Goal: Feedback & Contribution: Leave review/rating

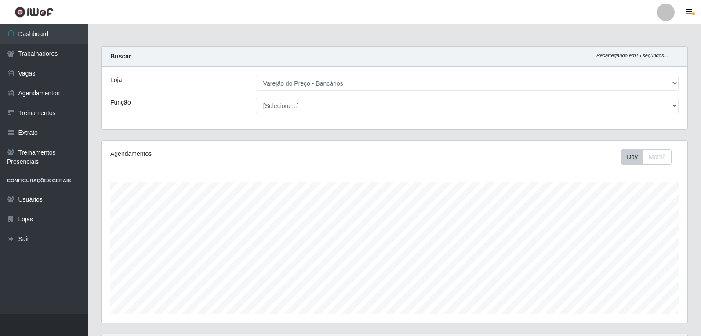
select select "157"
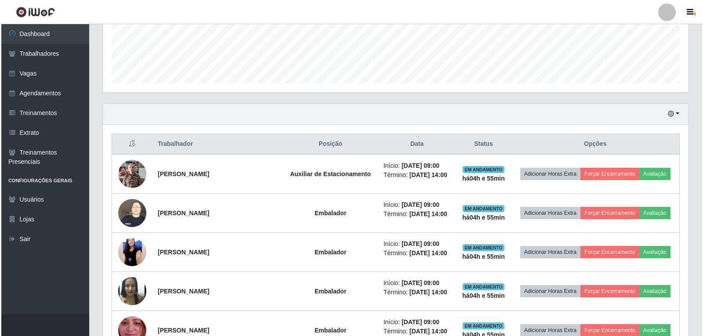
scroll to position [223, 0]
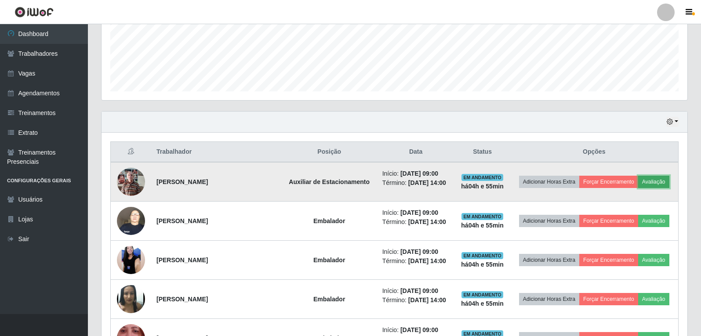
click at [668, 181] on button "Avaliação" at bounding box center [653, 182] width 31 height 12
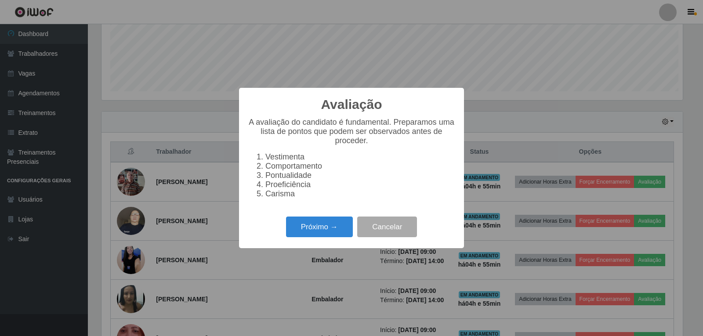
scroll to position [182, 581]
click at [327, 237] on button "Próximo →" at bounding box center [319, 227] width 67 height 21
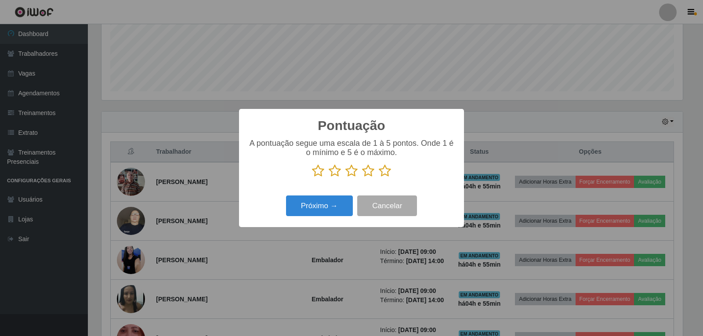
click at [396, 172] on p at bounding box center [351, 170] width 207 height 13
click at [388, 172] on icon at bounding box center [385, 170] width 12 height 13
click at [379, 178] on input "radio" at bounding box center [379, 178] width 0 height 0
click at [330, 197] on button "Próximo →" at bounding box center [319, 206] width 67 height 21
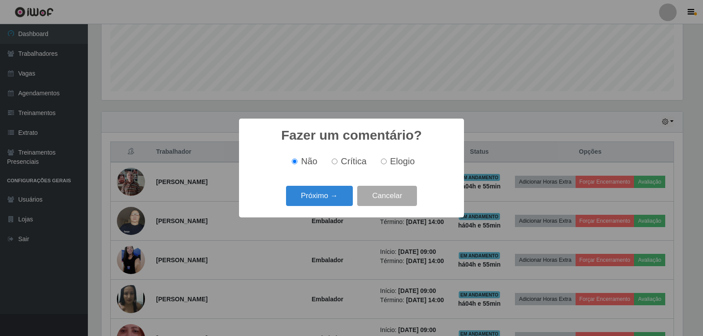
click at [388, 162] on label "Elogio" at bounding box center [395, 161] width 37 height 10
click at [387, 162] on input "Elogio" at bounding box center [384, 162] width 6 height 6
radio input "true"
click at [333, 198] on button "Próximo →" at bounding box center [319, 196] width 67 height 21
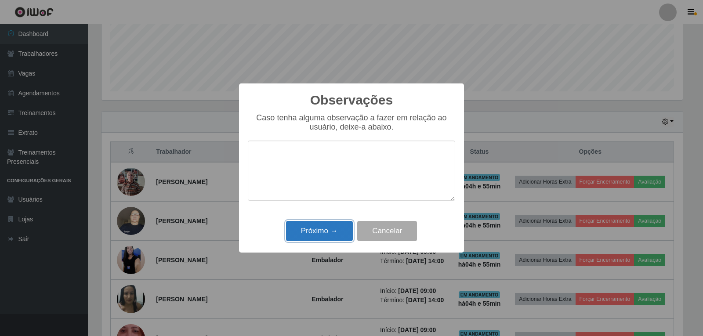
click at [316, 231] on button "Próximo →" at bounding box center [319, 231] width 67 height 21
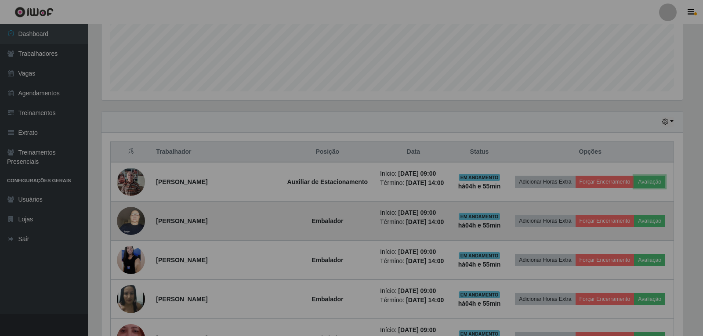
scroll to position [182, 586]
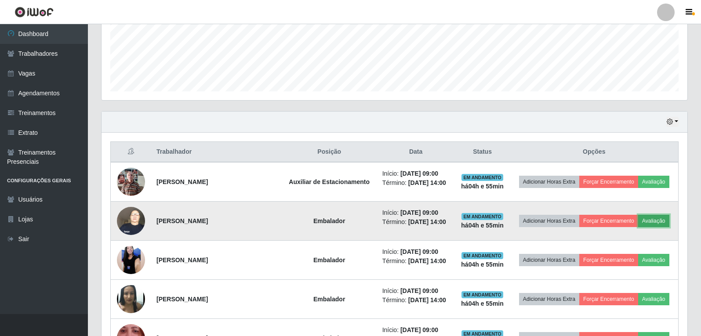
click at [667, 222] on button "Avaliação" at bounding box center [653, 221] width 31 height 12
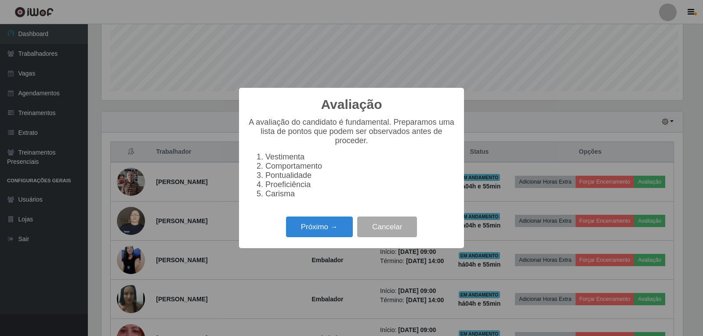
scroll to position [182, 581]
click at [342, 237] on button "Próximo →" at bounding box center [319, 227] width 67 height 21
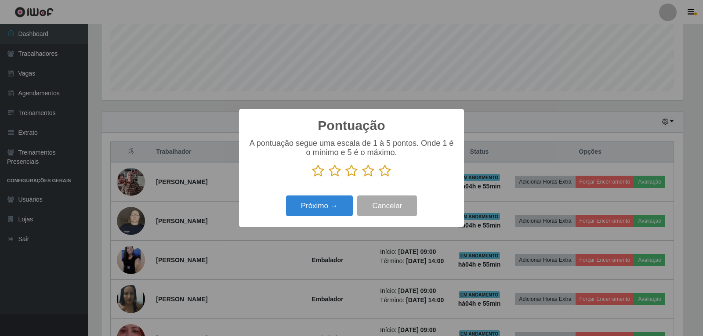
click at [388, 176] on icon at bounding box center [385, 170] width 12 height 13
click at [379, 178] on input "radio" at bounding box center [379, 178] width 0 height 0
click at [341, 202] on button "Próximo →" at bounding box center [319, 206] width 67 height 21
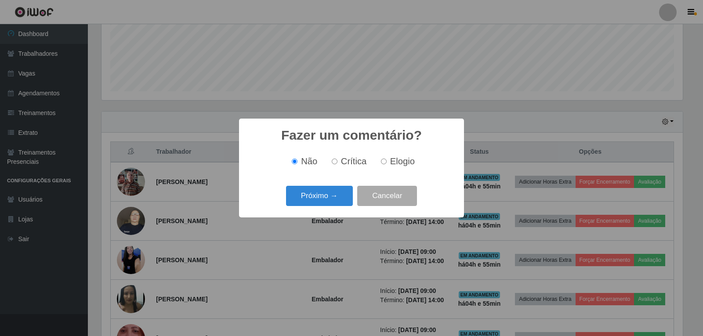
click at [393, 166] on span "Elogio" at bounding box center [402, 161] width 25 height 10
click at [387, 164] on input "Elogio" at bounding box center [384, 162] width 6 height 6
radio input "true"
click at [336, 199] on button "Próximo →" at bounding box center [319, 196] width 67 height 21
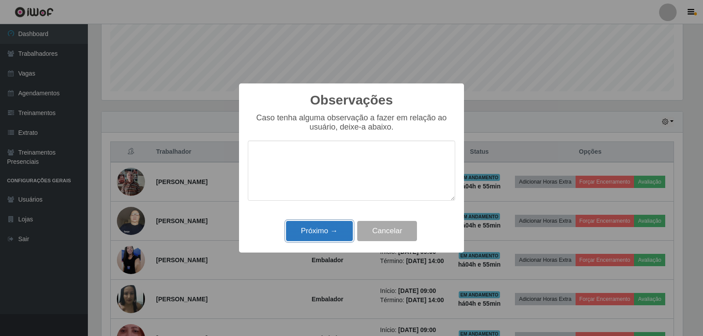
click at [322, 232] on button "Próximo →" at bounding box center [319, 231] width 67 height 21
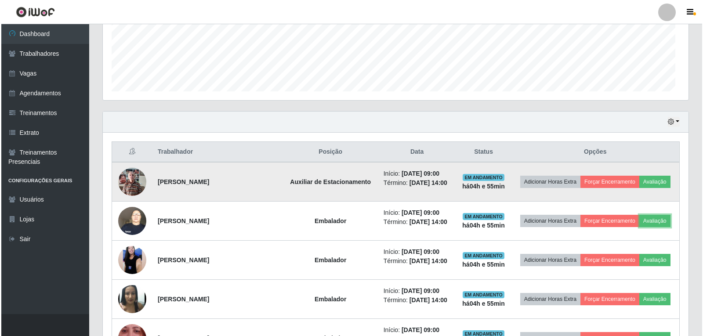
scroll to position [182, 586]
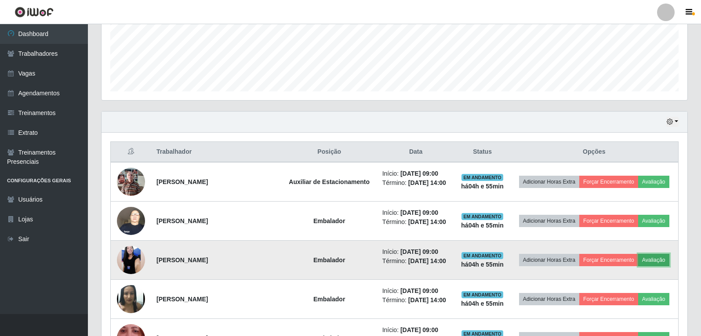
click at [650, 265] on button "Avaliação" at bounding box center [653, 260] width 31 height 12
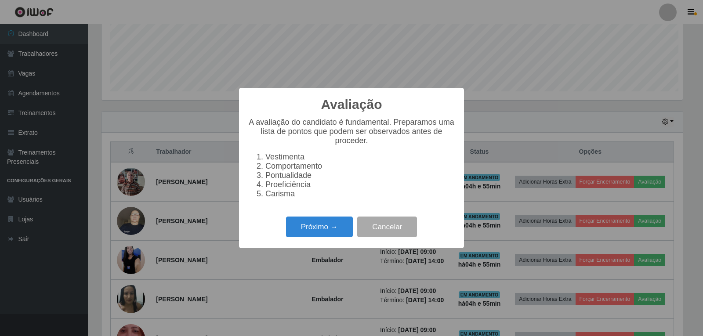
scroll to position [182, 581]
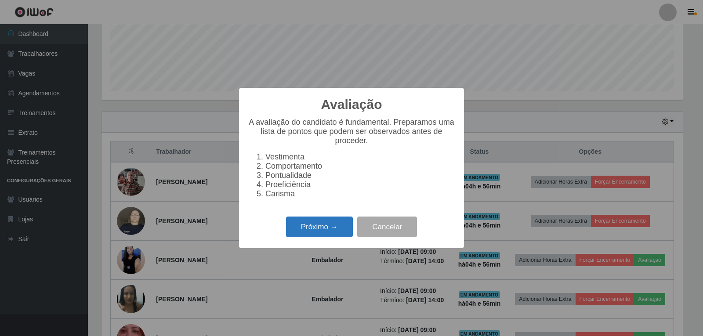
click at [314, 228] on button "Próximo →" at bounding box center [319, 227] width 67 height 21
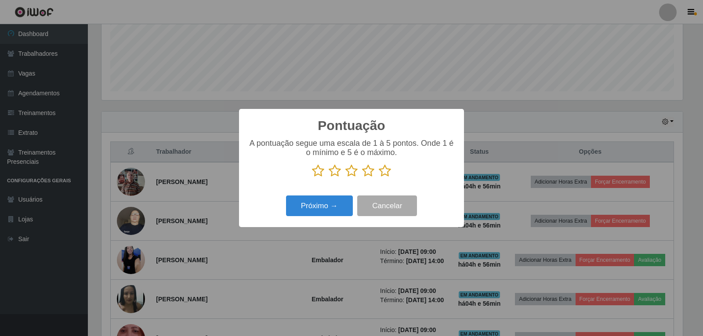
scroll to position [439277, 438878]
click at [389, 176] on icon at bounding box center [385, 170] width 12 height 13
click at [379, 178] on input "radio" at bounding box center [379, 178] width 0 height 0
click at [297, 218] on div "Próximo → Cancelar" at bounding box center [351, 205] width 207 height 25
click at [326, 207] on button "Próximo →" at bounding box center [319, 206] width 67 height 21
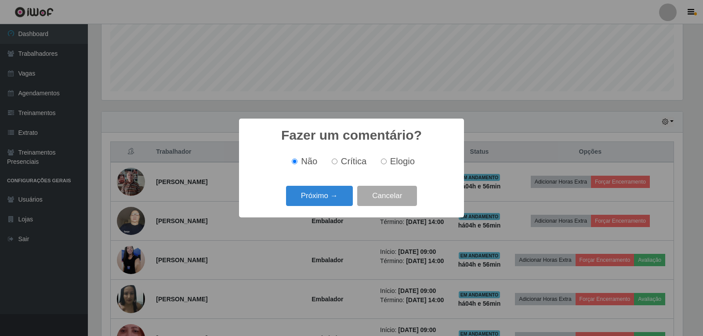
click at [390, 168] on div "Não Crítica Elogio" at bounding box center [351, 162] width 207 height 26
click at [388, 165] on label "Elogio" at bounding box center [395, 161] width 37 height 10
click at [387, 164] on input "Elogio" at bounding box center [384, 162] width 6 height 6
radio input "true"
click at [334, 198] on button "Próximo →" at bounding box center [319, 196] width 67 height 21
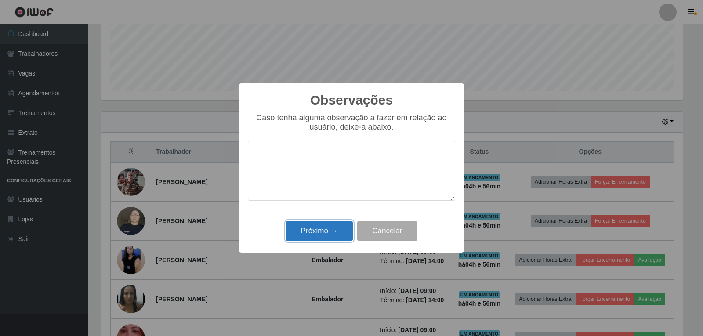
click at [327, 230] on button "Próximo →" at bounding box center [319, 231] width 67 height 21
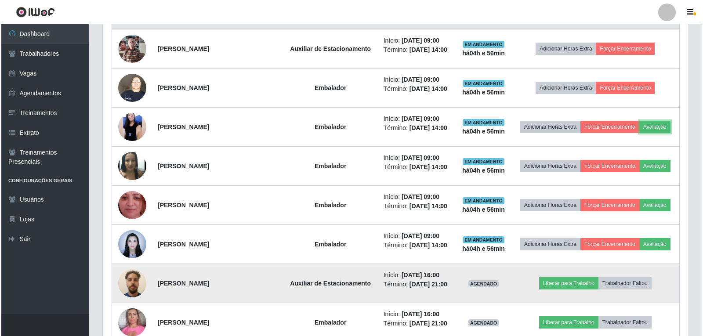
scroll to position [399, 0]
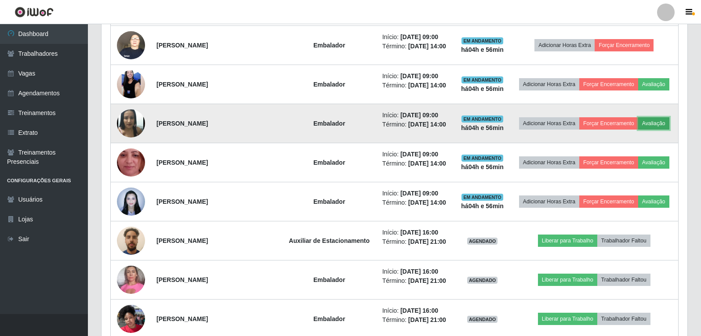
click at [647, 129] on button "Avaliação" at bounding box center [653, 123] width 31 height 12
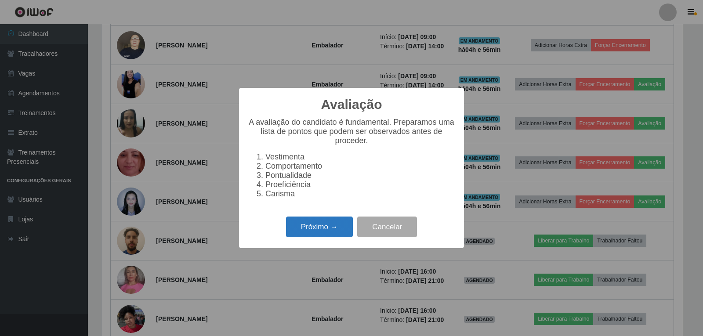
click at [301, 236] on button "Próximo →" at bounding box center [319, 227] width 67 height 21
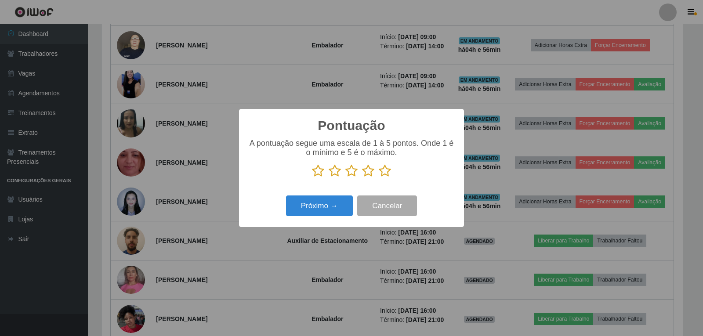
click at [389, 170] on icon at bounding box center [385, 170] width 12 height 13
click at [379, 178] on input "radio" at bounding box center [379, 178] width 0 height 0
click at [338, 206] on button "Próximo →" at bounding box center [319, 206] width 67 height 21
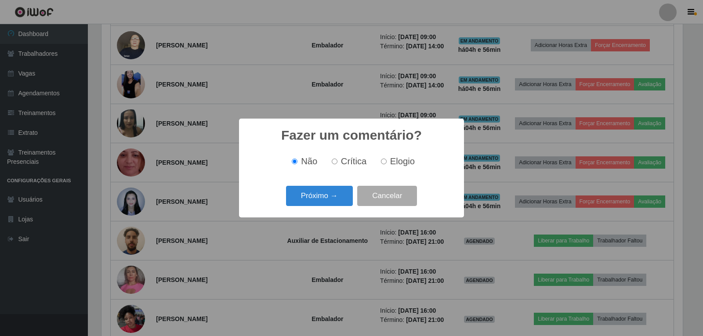
click at [386, 167] on label "Elogio" at bounding box center [395, 161] width 37 height 10
click at [386, 164] on input "Elogio" at bounding box center [384, 162] width 6 height 6
radio input "true"
click at [330, 201] on button "Próximo →" at bounding box center [319, 196] width 67 height 21
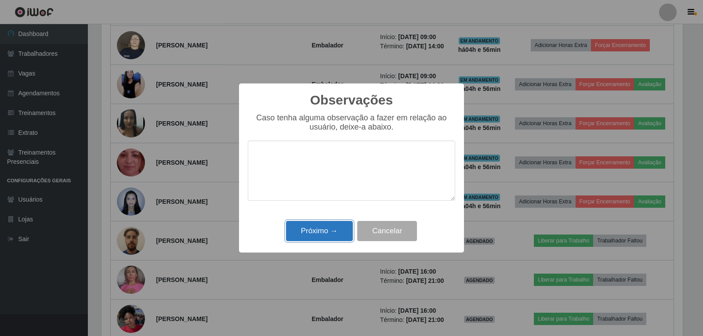
click at [343, 228] on button "Próximo →" at bounding box center [319, 231] width 67 height 21
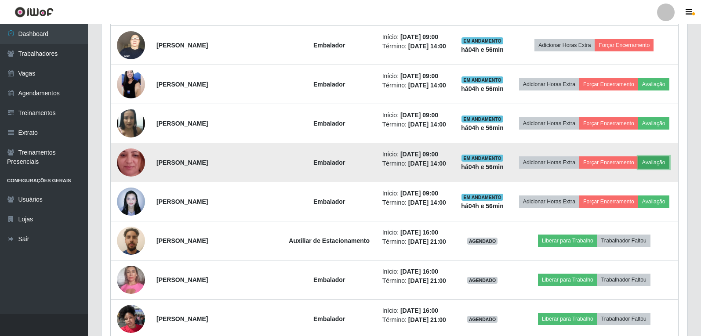
click at [661, 164] on button "Avaliação" at bounding box center [653, 162] width 31 height 12
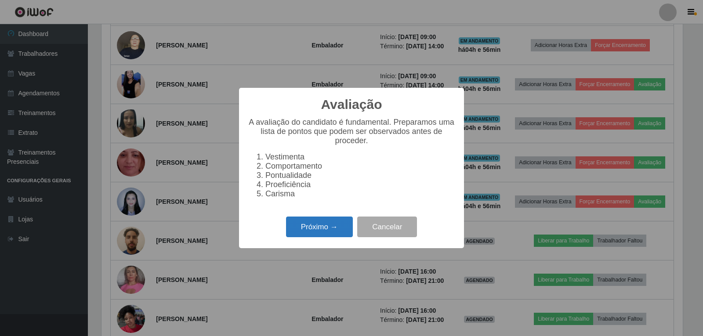
click at [342, 228] on button "Próximo →" at bounding box center [319, 227] width 67 height 21
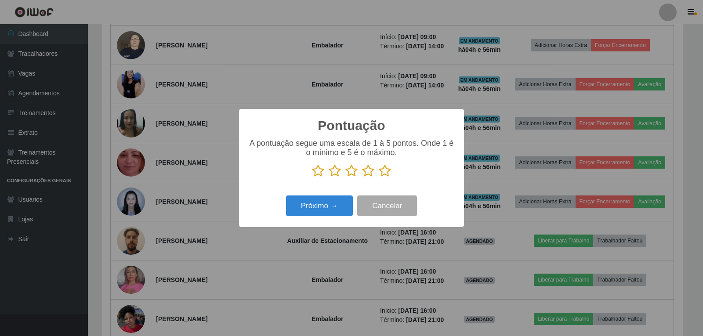
click at [389, 172] on icon at bounding box center [385, 170] width 12 height 13
click at [379, 178] on input "radio" at bounding box center [379, 178] width 0 height 0
click at [307, 207] on button "Próximo →" at bounding box center [319, 206] width 67 height 21
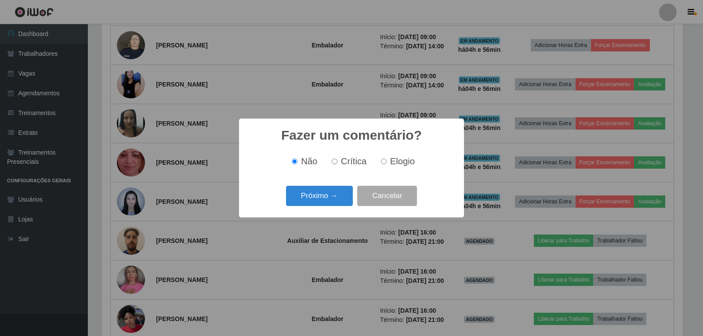
click at [397, 161] on span "Elogio" at bounding box center [402, 161] width 25 height 10
click at [387, 161] on input "Elogio" at bounding box center [384, 162] width 6 height 6
radio input "true"
click at [327, 194] on button "Próximo →" at bounding box center [319, 196] width 67 height 21
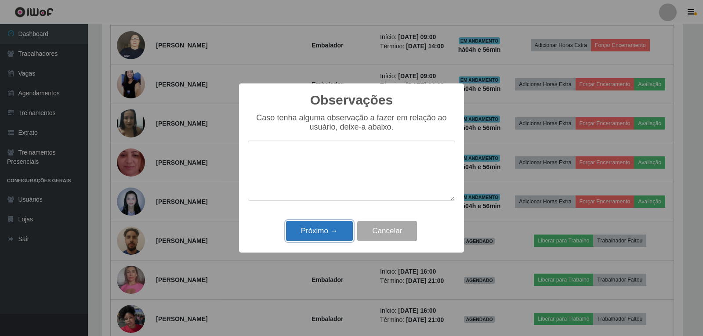
click at [309, 240] on button "Próximo →" at bounding box center [319, 231] width 67 height 21
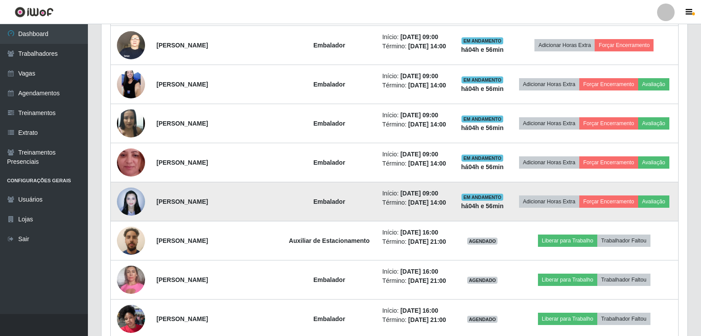
click at [671, 206] on td "Adicionar Horas Extra Forçar Encerramento Avaliação" at bounding box center [594, 201] width 168 height 39
click at [658, 203] on button "Avaliação" at bounding box center [653, 202] width 31 height 12
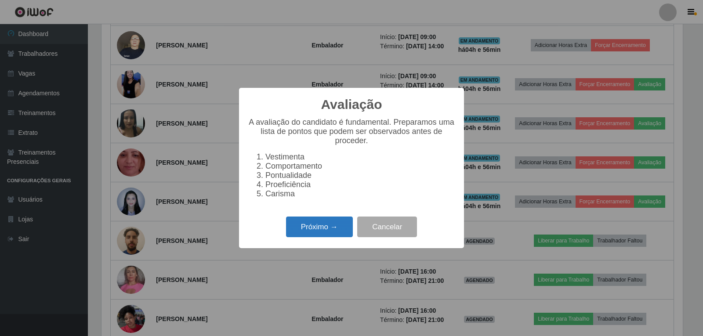
click at [316, 228] on button "Próximo →" at bounding box center [319, 227] width 67 height 21
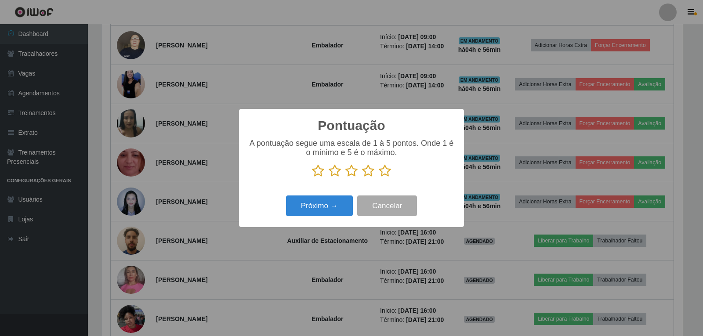
click at [387, 172] on icon at bounding box center [385, 170] width 12 height 13
click at [379, 178] on input "radio" at bounding box center [379, 178] width 0 height 0
click at [328, 202] on button "Próximo →" at bounding box center [319, 206] width 67 height 21
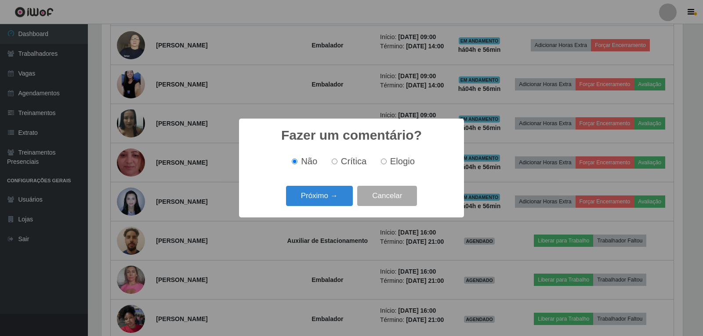
click at [392, 166] on span "Elogio" at bounding box center [402, 161] width 25 height 10
click at [387, 164] on input "Elogio" at bounding box center [384, 162] width 6 height 6
radio input "true"
click at [335, 200] on button "Próximo →" at bounding box center [319, 196] width 67 height 21
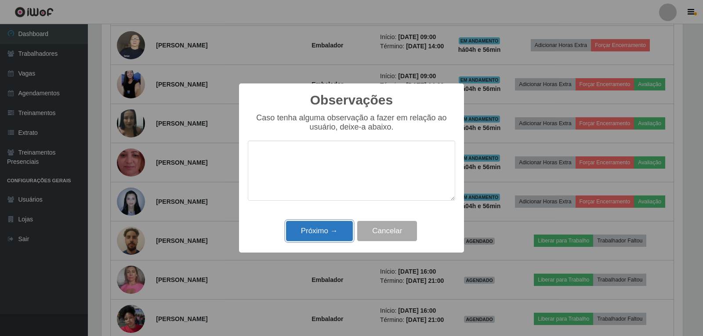
click at [313, 233] on button "Próximo →" at bounding box center [319, 231] width 67 height 21
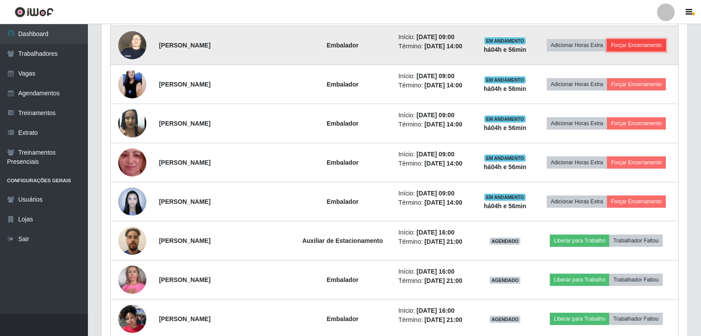
click at [623, 50] on button "Forçar Encerramento" at bounding box center [636, 45] width 59 height 12
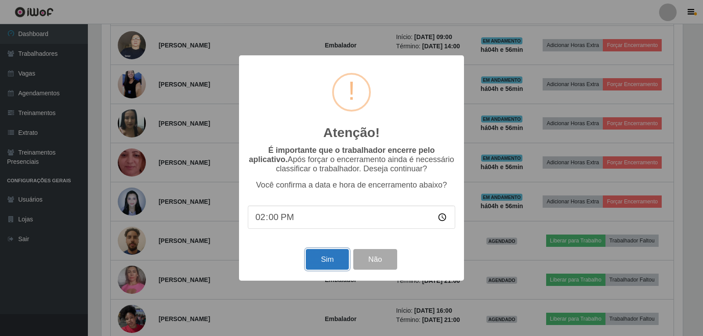
click at [311, 260] on button "Sim" at bounding box center [327, 259] width 43 height 21
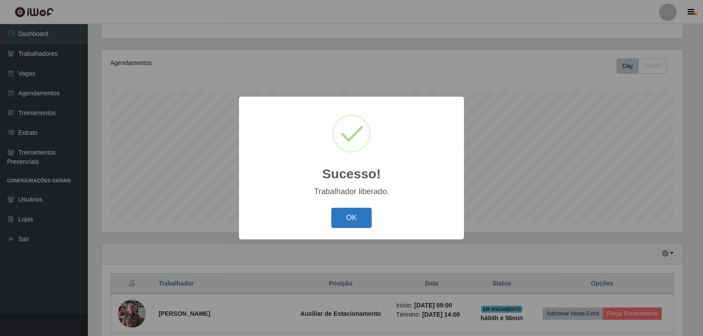
click at [360, 222] on button "OK" at bounding box center [351, 218] width 41 height 21
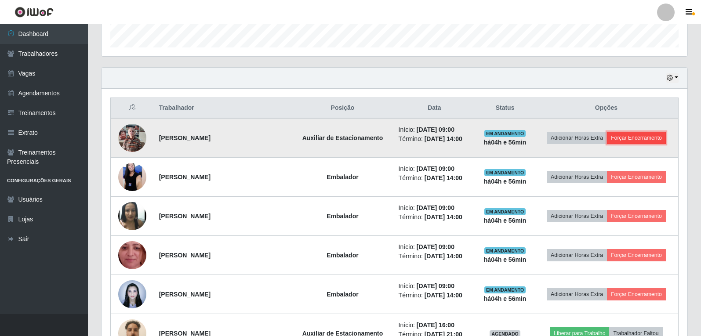
click at [630, 132] on button "Forçar Encerramento" at bounding box center [636, 138] width 59 height 12
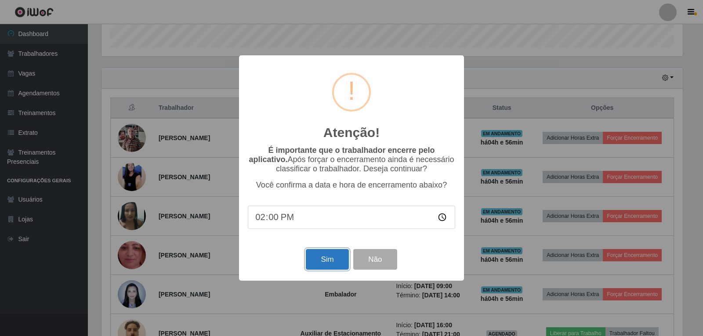
click at [328, 258] on button "Sim" at bounding box center [327, 259] width 43 height 21
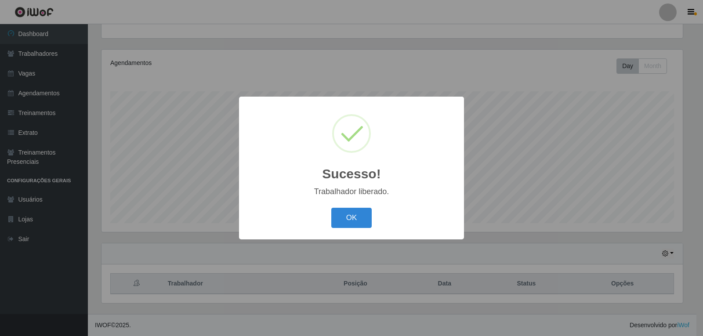
click at [352, 229] on div "OK Cancel" at bounding box center [351, 217] width 207 height 25
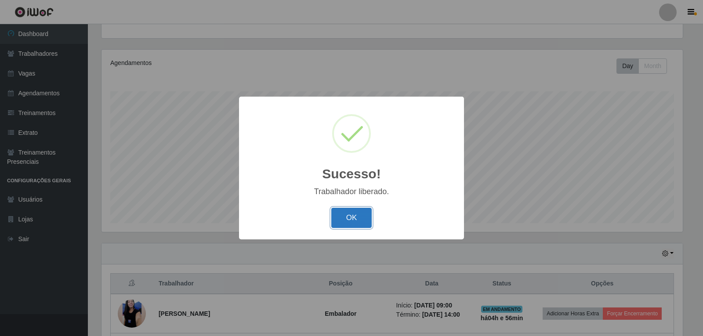
click at [354, 221] on button "OK" at bounding box center [351, 218] width 41 height 21
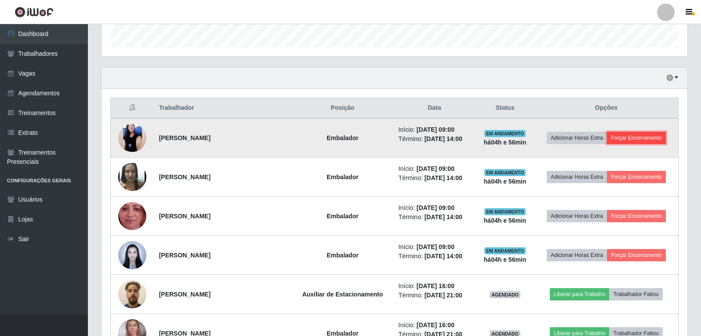
click at [642, 139] on button "Forçar Encerramento" at bounding box center [636, 138] width 59 height 12
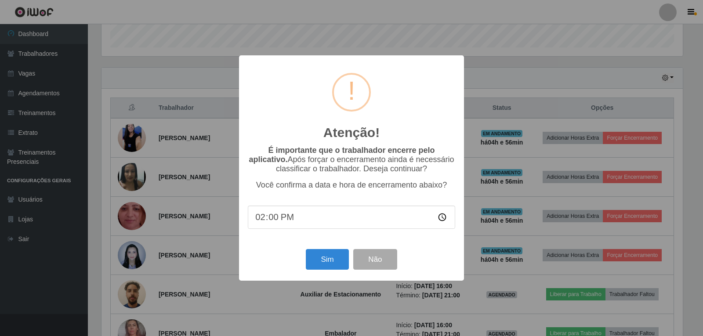
click at [301, 262] on div "Sim Não" at bounding box center [351, 259] width 207 height 25
click at [305, 262] on div "Sim Não" at bounding box center [351, 259] width 207 height 25
click at [312, 261] on button "Sim" at bounding box center [327, 259] width 43 height 21
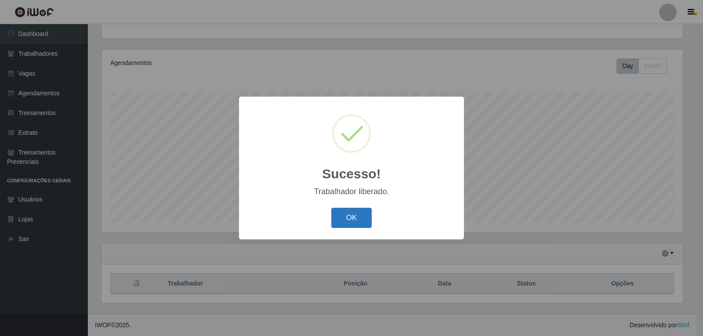
click at [344, 228] on button "OK" at bounding box center [351, 218] width 41 height 21
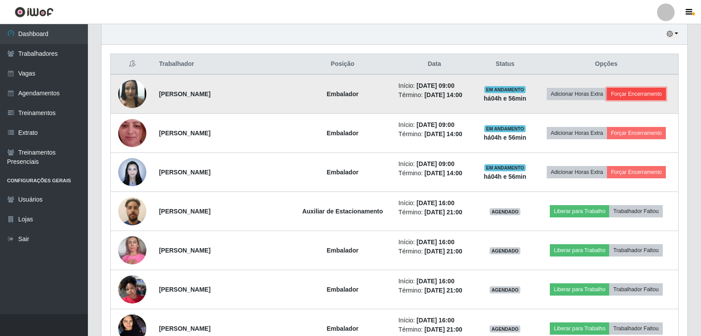
click at [648, 93] on button "Forçar Encerramento" at bounding box center [636, 94] width 59 height 12
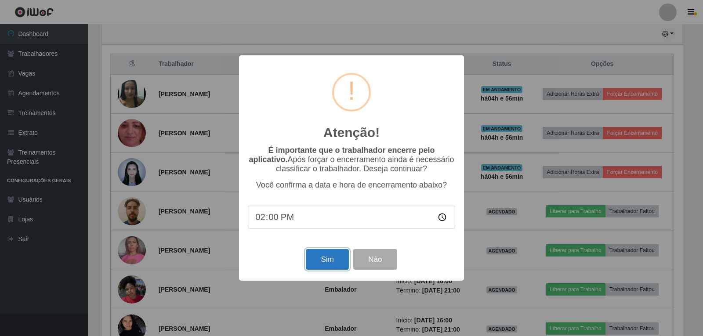
click at [324, 259] on button "Sim" at bounding box center [327, 259] width 43 height 21
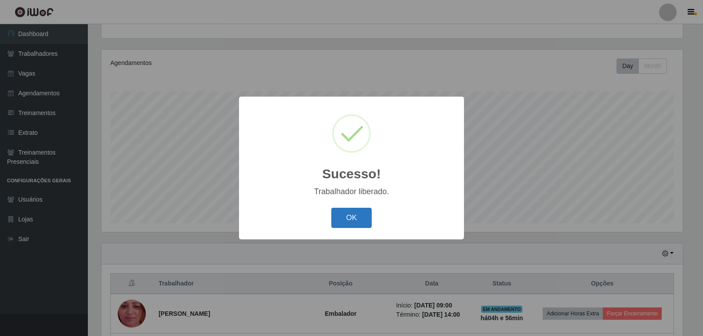
click at [354, 219] on button "OK" at bounding box center [351, 218] width 41 height 21
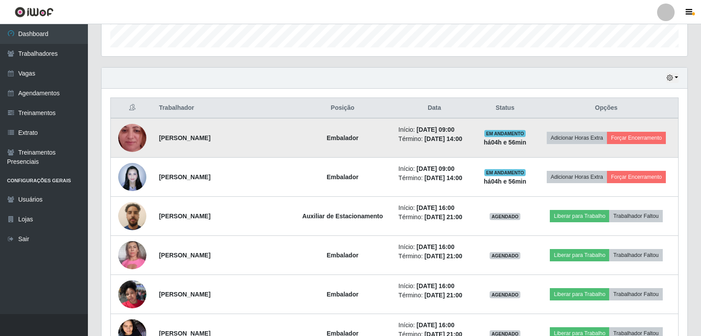
click at [635, 146] on td "Adicionar Horas Extra Forçar Encerramento" at bounding box center [606, 138] width 144 height 40
click at [630, 140] on button "Forçar Encerramento" at bounding box center [636, 138] width 59 height 12
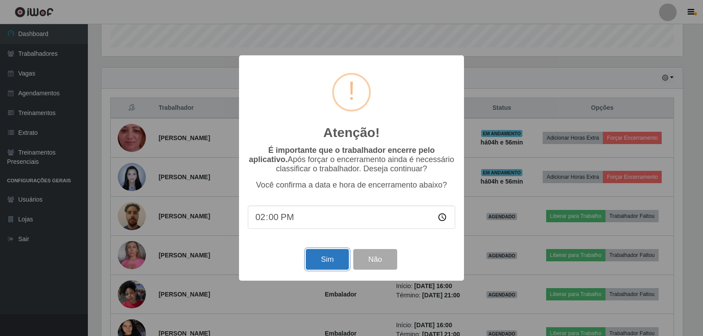
click at [328, 264] on button "Sim" at bounding box center [327, 259] width 43 height 21
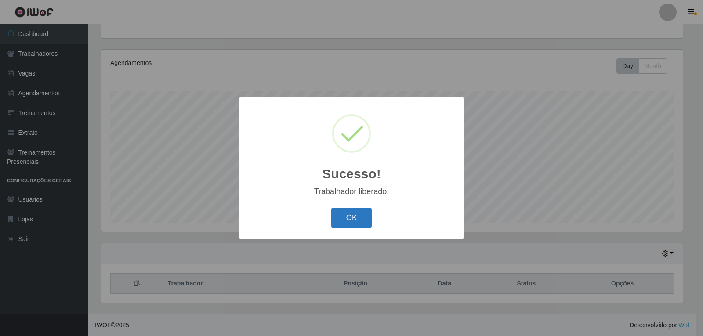
click at [356, 225] on button "OK" at bounding box center [351, 218] width 41 height 21
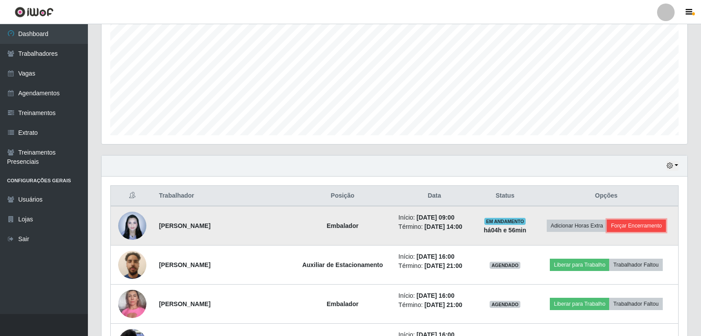
click at [625, 227] on button "Forçar Encerramento" at bounding box center [636, 226] width 59 height 12
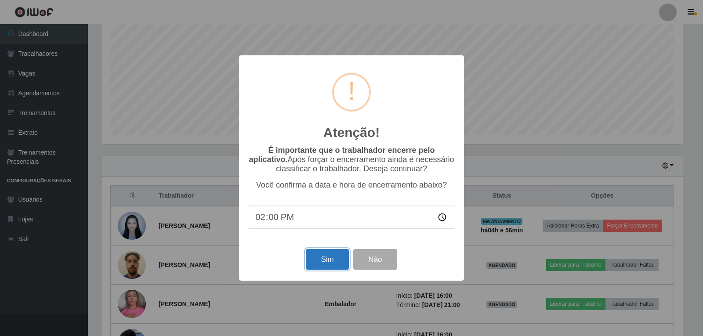
click at [312, 262] on button "Sim" at bounding box center [327, 259] width 43 height 21
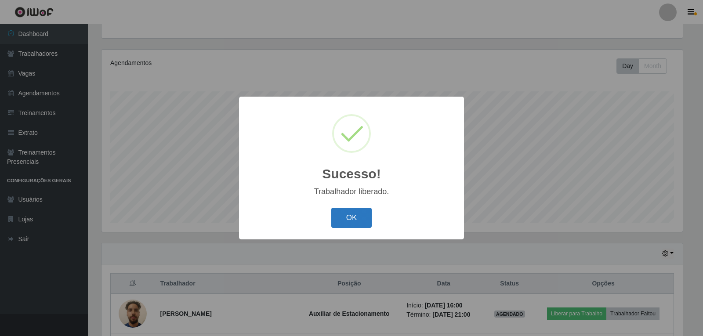
click at [357, 218] on button "OK" at bounding box center [351, 218] width 41 height 21
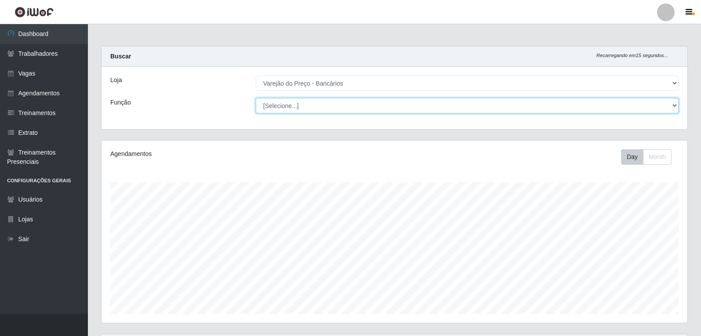
click at [321, 107] on select "[Selecione...] Auxiliar de Estacionamento Auxiliar de Estacionamento + Auxiliar…" at bounding box center [467, 105] width 423 height 15
click at [256, 98] on select "[Selecione...] Auxiliar de Estacionamento Auxiliar de Estacionamento + Auxiliar…" at bounding box center [467, 105] width 423 height 15
click at [357, 105] on select "[Selecione...] Auxiliar de Estacionamento Auxiliar de Estacionamento + Auxiliar…" at bounding box center [467, 105] width 423 height 15
select select "1"
click at [256, 98] on select "[Selecione...] Auxiliar de Estacionamento Auxiliar de Estacionamento + Auxiliar…" at bounding box center [467, 105] width 423 height 15
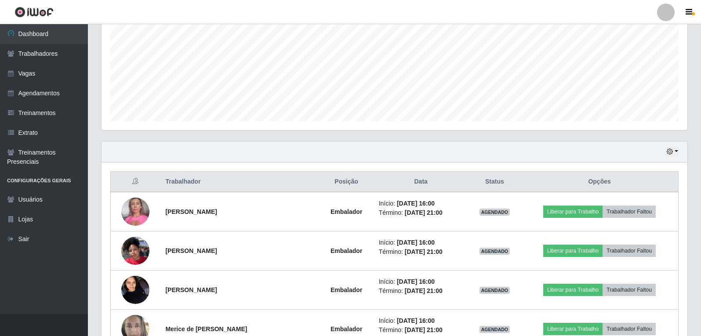
scroll to position [150, 0]
